Goal: Browse casually

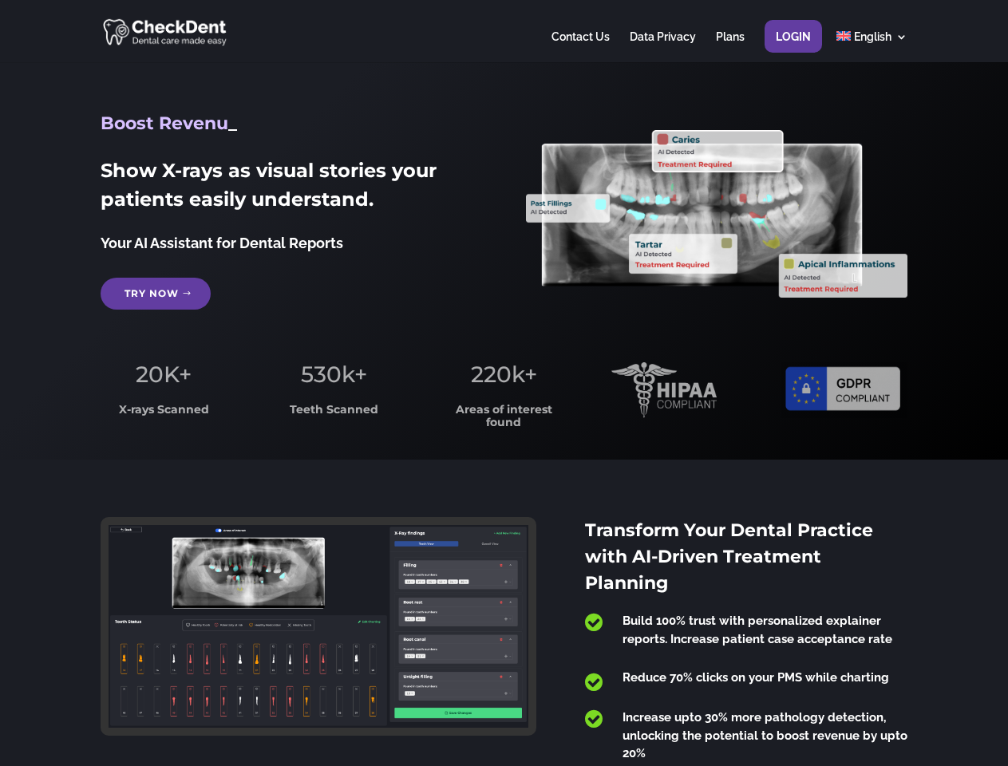
click at [504, 383] on span "220k+" at bounding box center [504, 374] width 66 height 27
click at [504, 31] on div at bounding box center [504, 31] width 806 height 62
click at [504, 383] on span "220k+" at bounding box center [504, 374] width 66 height 27
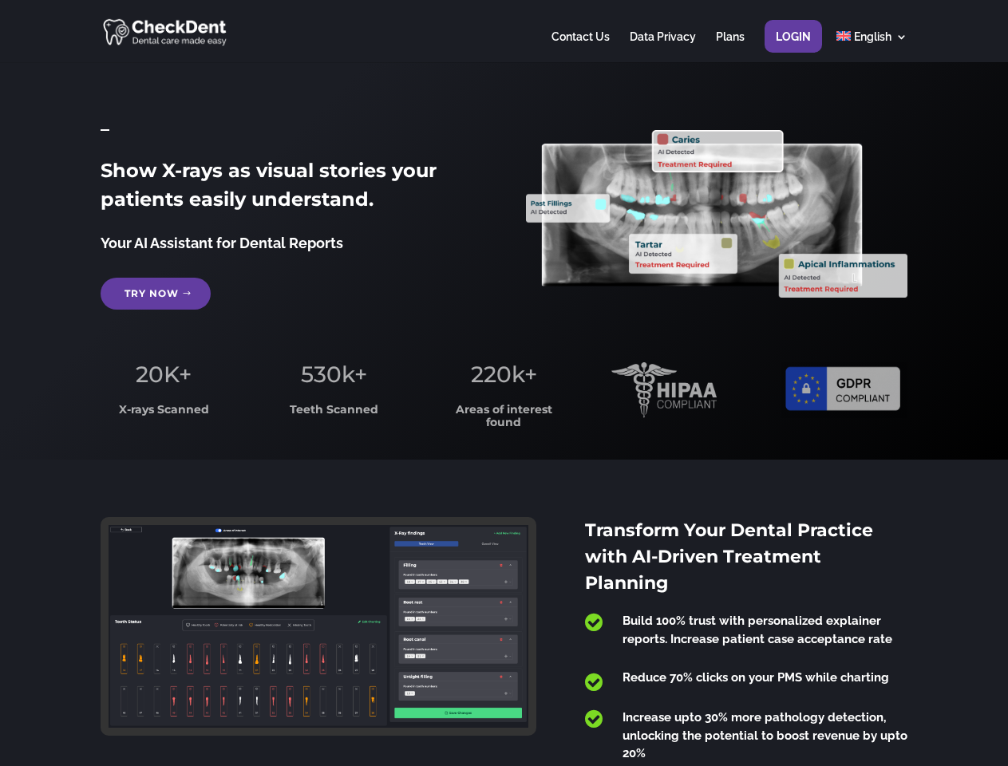
click at [504, 31] on div at bounding box center [504, 31] width 806 height 62
